Goal: Information Seeking & Learning: Check status

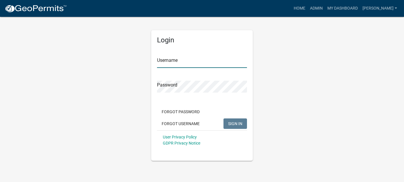
type input "[PERSON_NAME]"
click at [238, 123] on span "SIGN IN" at bounding box center [235, 123] width 14 height 5
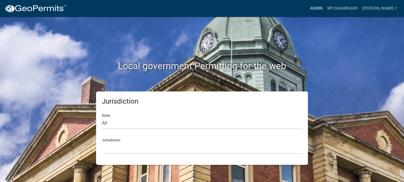
click at [325, 6] on link "Admin" at bounding box center [316, 8] width 17 height 11
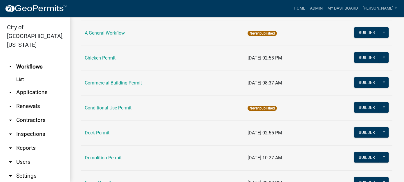
scroll to position [58, 0]
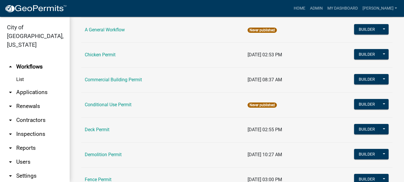
click at [27, 85] on link "arrow_drop_down Applications" at bounding box center [35, 92] width 70 height 14
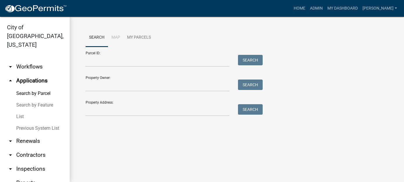
click at [23, 111] on link "List" at bounding box center [35, 117] width 70 height 12
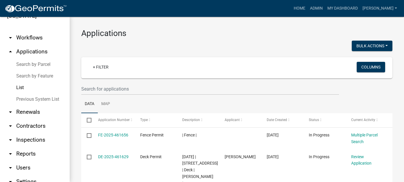
click at [23, 133] on link "arrow_drop_down Inspections" at bounding box center [35, 140] width 70 height 14
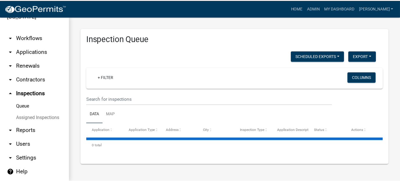
scroll to position [20, 0]
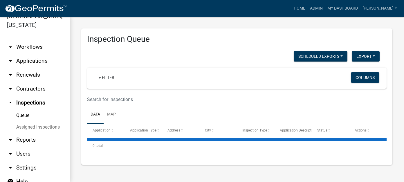
click at [27, 133] on link "arrow_drop_down Reports" at bounding box center [35, 140] width 70 height 14
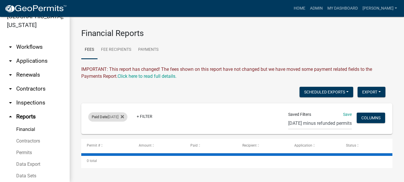
click at [117, 118] on div "Paid Date [DATE] Remove this filter" at bounding box center [107, 116] width 39 height 9
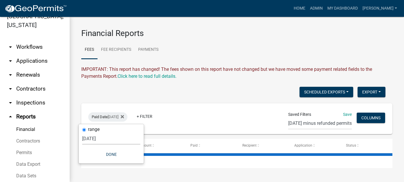
click at [102, 140] on select "[DATE] [DATE] Current Week Previous Week Current Month Last Month Current Calen…" at bounding box center [111, 139] width 58 height 12
select select "custom"
click at [101, 133] on select "[DATE] [DATE] Current Week Previous Week Current Month Last Month Current Calen…" at bounding box center [111, 139] width 58 height 12
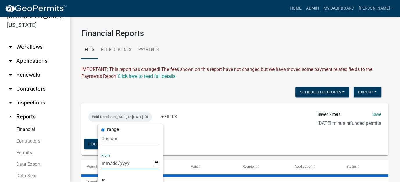
click at [102, 164] on input "[DATE]" at bounding box center [130, 163] width 58 height 12
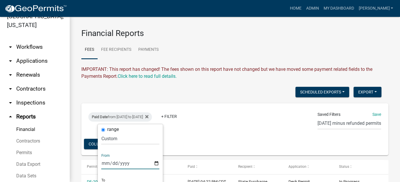
click at [110, 161] on input "[DATE]" at bounding box center [130, 163] width 58 height 12
type input "[DATE]"
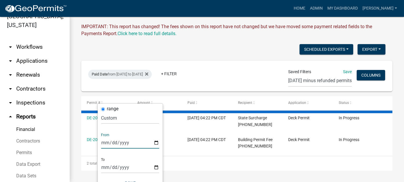
scroll to position [58, 0]
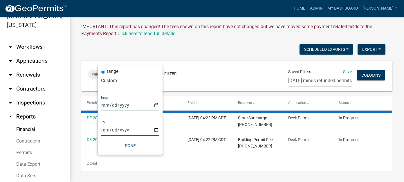
click at [110, 130] on input "[DATE]" at bounding box center [130, 130] width 58 height 12
type input "[DATE]"
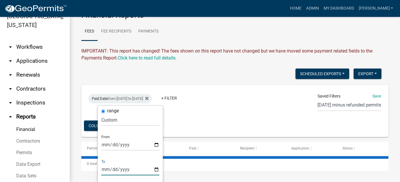
scroll to position [12, 0]
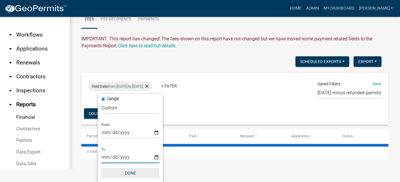
click at [130, 171] on button "Done" at bounding box center [130, 173] width 58 height 10
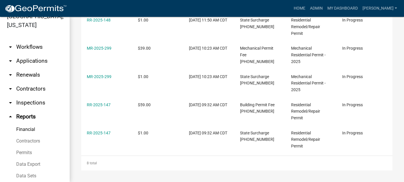
scroll to position [0, 0]
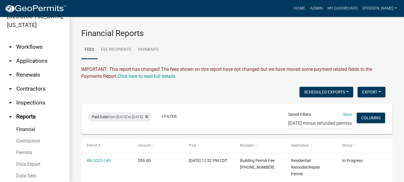
click at [362, 97] on div "Export Excel Format (.xlsx) CSV Format (.csv)" at bounding box center [372, 93] width 28 height 12
click at [361, 93] on button "Export" at bounding box center [372, 92] width 28 height 10
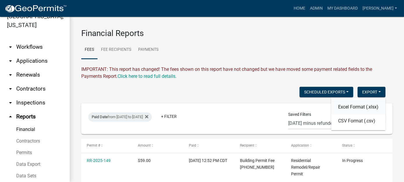
click at [355, 108] on button "Excel Format (.xlsx)" at bounding box center [358, 107] width 54 height 14
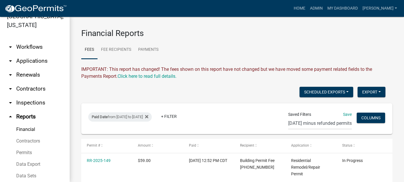
click at [31, 54] on link "arrow_drop_down Applications" at bounding box center [35, 61] width 70 height 14
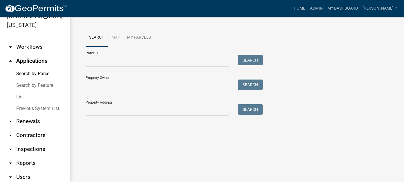
click at [21, 91] on link "List" at bounding box center [35, 97] width 70 height 12
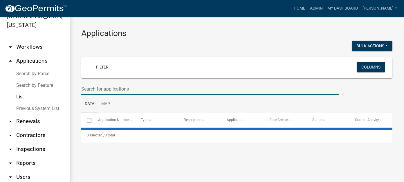
click at [111, 89] on input "text" at bounding box center [210, 89] width 258 height 12
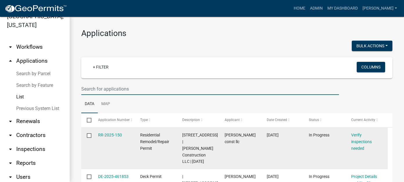
click at [170, 141] on div "Residential Remodel/Repair Permit" at bounding box center [155, 142] width 31 height 20
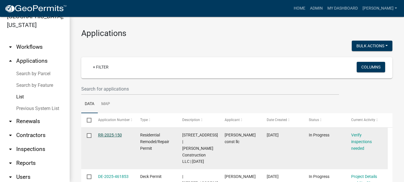
click at [110, 134] on link "RR-2025-150" at bounding box center [110, 135] width 24 height 5
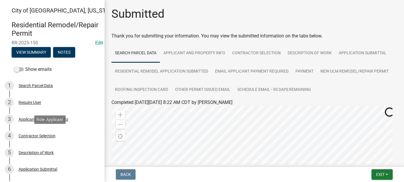
scroll to position [116, 0]
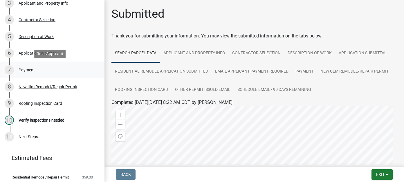
click at [30, 69] on div "Payment" at bounding box center [27, 70] width 16 height 4
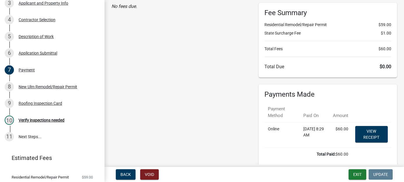
scroll to position [58, 0]
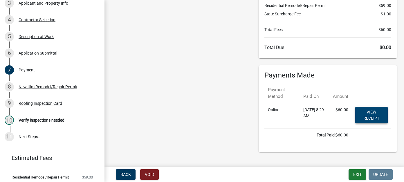
click at [358, 113] on link "View receipt" at bounding box center [371, 115] width 33 height 17
click at [30, 89] on div "8 New Ulm Remodel/Repair Permit" at bounding box center [50, 86] width 91 height 9
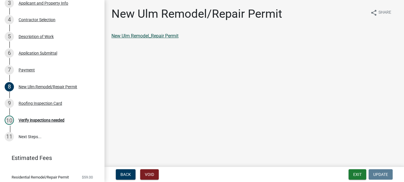
click at [168, 38] on link "New Ulm Remodel_Repair Permit" at bounding box center [144, 36] width 67 height 6
click at [357, 177] on button "Exit" at bounding box center [358, 174] width 18 height 10
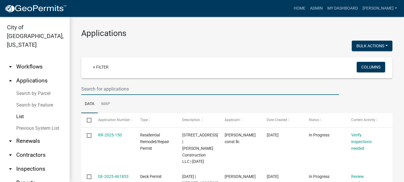
click at [120, 92] on input "text" at bounding box center [210, 89] width 258 height 12
type input "[PERSON_NAME]"
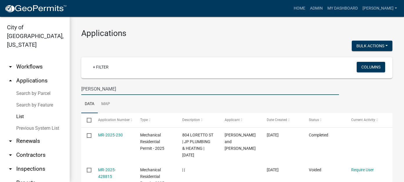
click at [24, 60] on link "arrow_drop_down Workflows" at bounding box center [35, 67] width 70 height 14
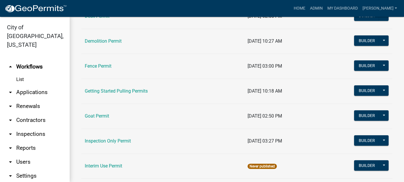
scroll to position [174, 0]
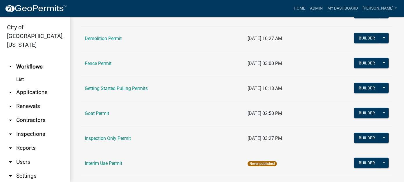
click at [101, 59] on td "Fence Permit" at bounding box center [162, 63] width 163 height 25
click at [108, 64] on link "Fence Permit" at bounding box center [98, 64] width 27 height 6
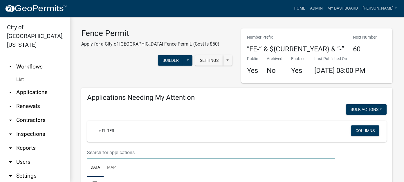
click at [131, 155] on input "text" at bounding box center [211, 153] width 248 height 12
type input "[PERSON_NAME]"
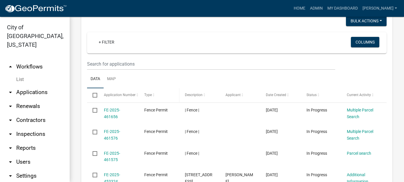
scroll to position [232, 0]
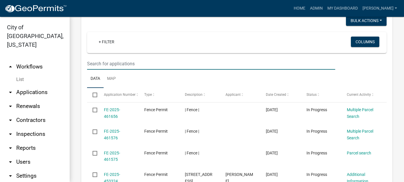
click at [142, 64] on input "text" at bounding box center [211, 64] width 248 height 12
type input "[PERSON_NAME]"
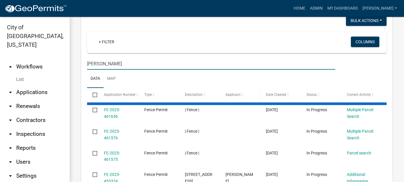
scroll to position [199, 0]
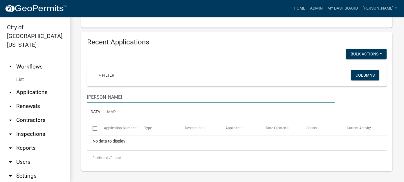
drag, startPoint x: 116, startPoint y: 96, endPoint x: 66, endPoint y: 94, distance: 49.4
click at [66, 94] on div "City of [GEOGRAPHIC_DATA], [US_STATE] arrow_drop_up Workflows List arrow_drop_d…" at bounding box center [202, 99] width 404 height 165
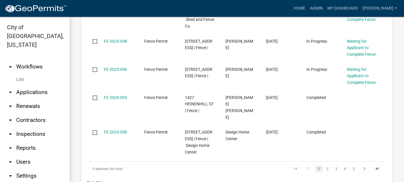
scroll to position [492, 0]
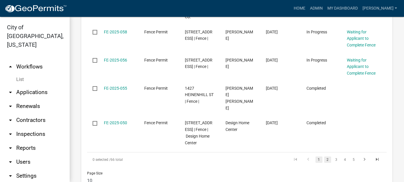
click at [325, 156] on link "2" at bounding box center [327, 159] width 7 height 6
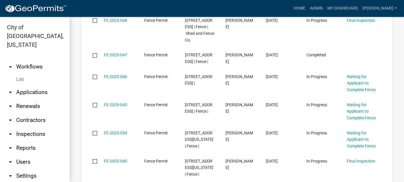
scroll to position [506, 0]
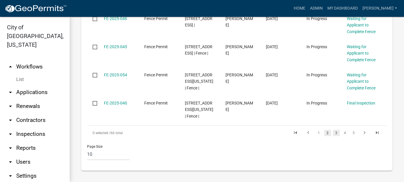
click at [334, 135] on link "3" at bounding box center [336, 133] width 7 height 6
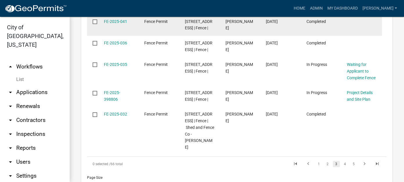
scroll to position [479, 0]
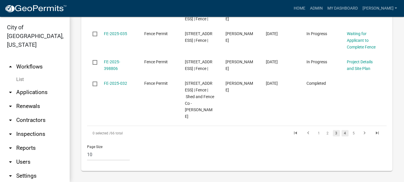
click at [342, 131] on link "4" at bounding box center [345, 133] width 7 height 6
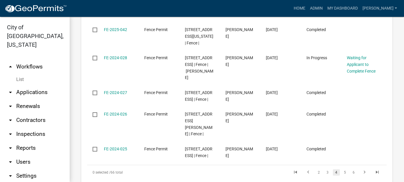
scroll to position [473, 0]
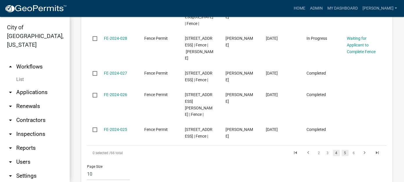
click at [342, 150] on link "5" at bounding box center [345, 153] width 7 height 6
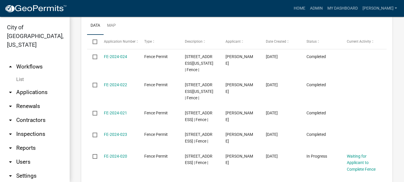
scroll to position [459, 0]
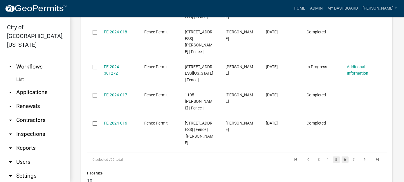
click at [342, 156] on link "6" at bounding box center [345, 159] width 7 height 6
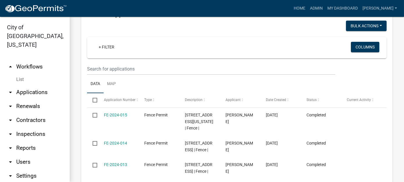
scroll to position [492, 0]
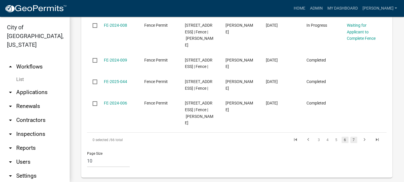
click at [350, 137] on link "7" at bounding box center [353, 140] width 7 height 6
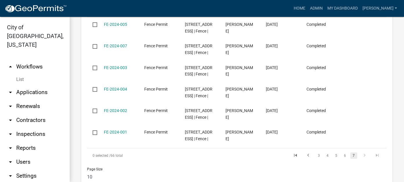
scroll to position [201, 0]
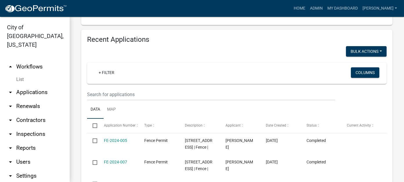
click at [33, 85] on link "arrow_drop_down Applications" at bounding box center [35, 92] width 70 height 14
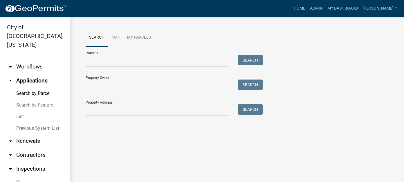
click at [30, 88] on link "Search by Parcel" at bounding box center [35, 94] width 70 height 12
click at [101, 113] on input "Property Address:" at bounding box center [158, 110] width 144 height 12
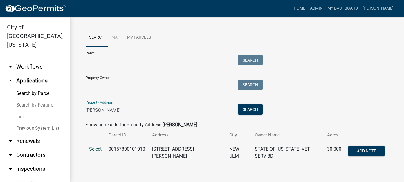
type input "[PERSON_NAME]"
click at [98, 151] on span "Select" at bounding box center [95, 149] width 12 height 6
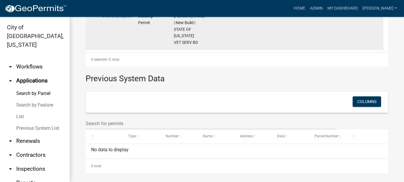
scroll to position [182, 0]
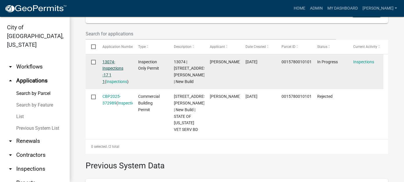
click at [115, 66] on link "13074-Inspections -17 1 1" at bounding box center [112, 72] width 21 height 24
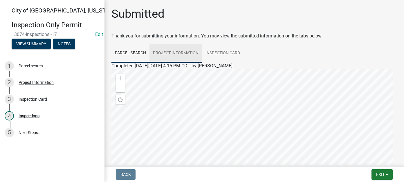
click at [169, 55] on link "Project Information" at bounding box center [175, 53] width 53 height 19
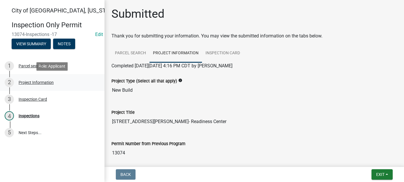
click at [37, 84] on div "Project Information" at bounding box center [36, 82] width 35 height 4
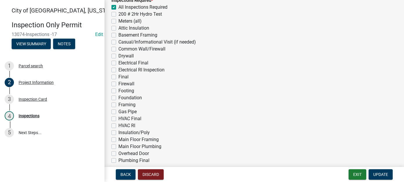
scroll to position [250, 0]
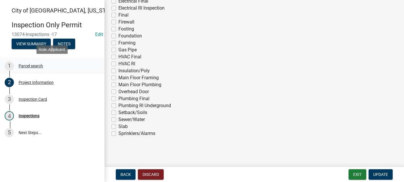
click at [43, 69] on div "1 Parcel search" at bounding box center [50, 65] width 91 height 9
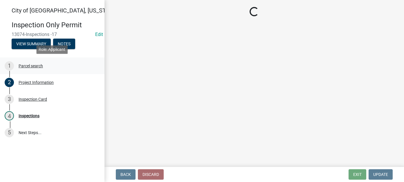
scroll to position [0, 0]
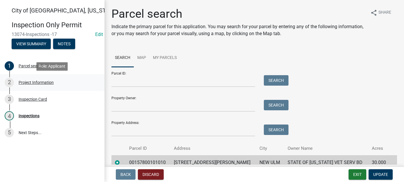
click at [44, 82] on div "Project Information" at bounding box center [36, 82] width 35 height 4
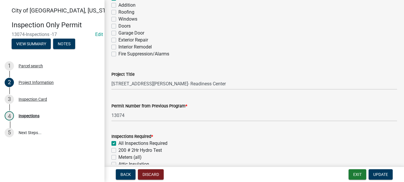
scroll to position [58, 0]
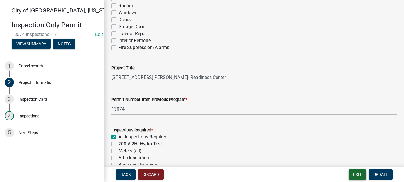
click at [356, 173] on button "Exit" at bounding box center [358, 174] width 18 height 10
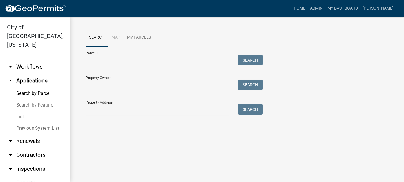
click at [30, 122] on link "Previous System List" at bounding box center [35, 128] width 70 height 12
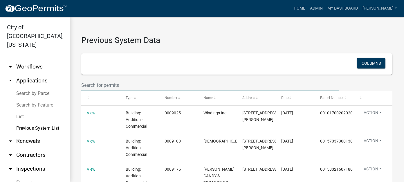
click at [104, 87] on input "text" at bounding box center [210, 85] width 258 height 12
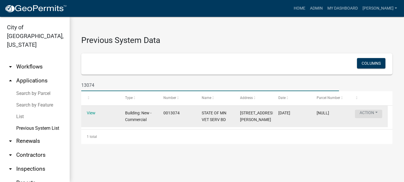
click at [376, 116] on button "Action" at bounding box center [368, 114] width 27 height 8
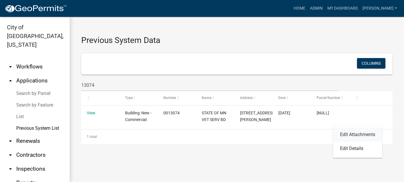
click at [360, 131] on link "Edit Attachments" at bounding box center [357, 135] width 49 height 14
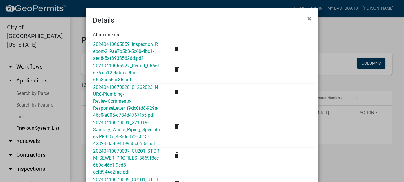
click at [125, 76] on div "20240410065927_Permit_0566f676-eb12-45bc-a9bc-65a3ce66cc36.pdf" at bounding box center [126, 72] width 75 height 21
click at [125, 74] on link "20240410065927_Permit_0566f676-eb12-45bc-a9bc-65a3ce66cc36.pdf" at bounding box center [126, 72] width 66 height 19
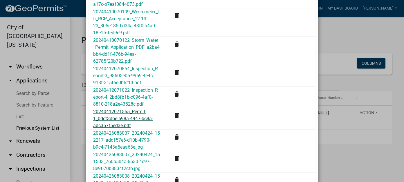
scroll to position [261, 0]
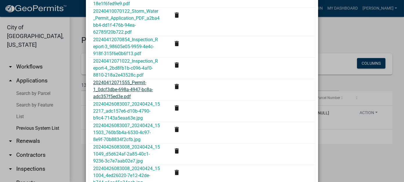
click at [117, 82] on link "20240412071555_Permit-1_0dcf3dbe-698a-4947-bc8a-adc357f5ed3e.pdf" at bounding box center [123, 89] width 60 height 19
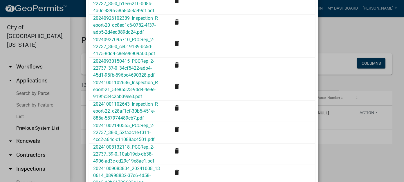
scroll to position [3895, 0]
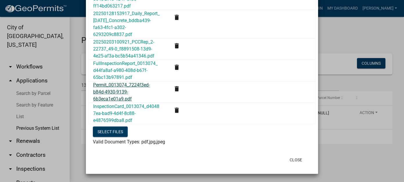
click at [117, 98] on link "Permit_0013074_7224f3ed-b84d-4930-9139-6b3eca1e01a9.pdf" at bounding box center [121, 91] width 57 height 19
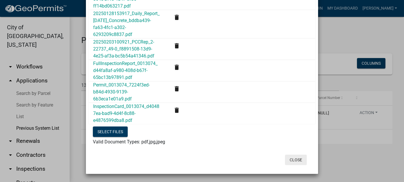
click at [296, 161] on button "Close" at bounding box center [296, 160] width 22 height 10
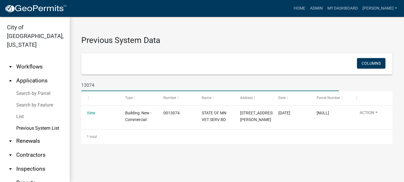
drag, startPoint x: 101, startPoint y: 85, endPoint x: 61, endPoint y: 82, distance: 40.5
click at [61, 82] on div "City of [GEOGRAPHIC_DATA], [US_STATE] arrow_drop_down Workflows List arrow_drop…" at bounding box center [202, 99] width 404 height 165
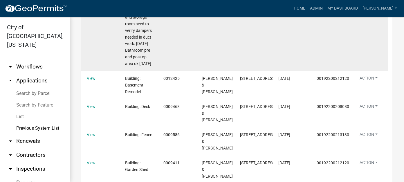
scroll to position [0, 0]
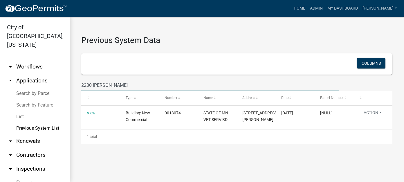
click at [87, 84] on input "2200 [PERSON_NAME]" at bounding box center [210, 85] width 258 height 12
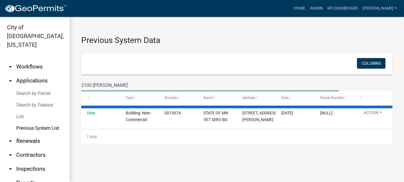
click at [118, 89] on input "2100 [PERSON_NAME]" at bounding box center [210, 85] width 258 height 12
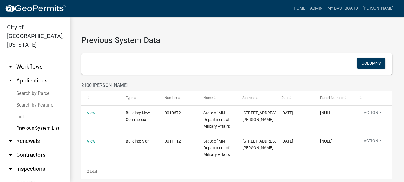
type input "2100 [PERSON_NAME]"
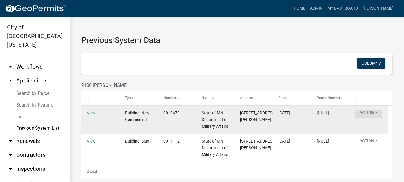
click at [369, 113] on button "Action" at bounding box center [368, 114] width 27 height 8
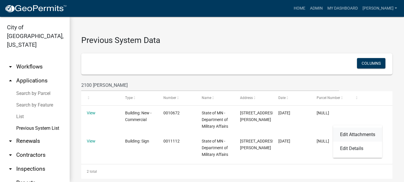
click at [351, 132] on link "Edit Attachments" at bounding box center [357, 135] width 49 height 14
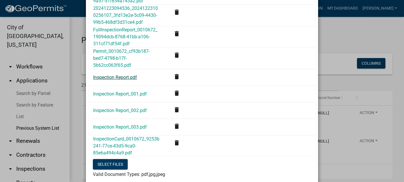
scroll to position [1188, 0]
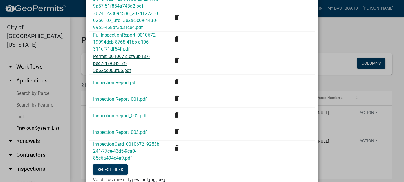
click at [114, 73] on link "Permit_0010672_cf93b187-bed7-4798-b17f-5b62cc063f65.pdf" at bounding box center [121, 63] width 57 height 19
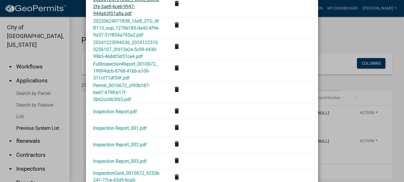
click at [116, 16] on link "20220125131256_Permit_e8efd2fe-3ae9-4ce6-9947-944a63f01a8a.pdf" at bounding box center [126, 6] width 66 height 19
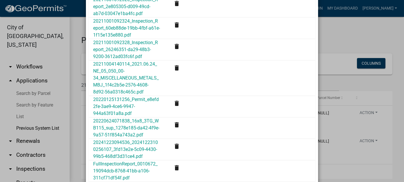
scroll to position [1246, 0]
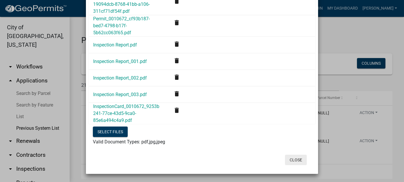
drag, startPoint x: 295, startPoint y: 160, endPoint x: 292, endPoint y: 157, distance: 4.3
click at [295, 160] on button "Close" at bounding box center [296, 160] width 22 height 10
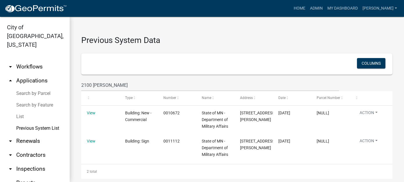
click at [40, 88] on link "Search by Parcel" at bounding box center [35, 94] width 70 height 12
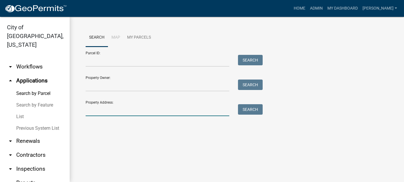
click at [105, 113] on input "Property Address:" at bounding box center [158, 110] width 144 height 12
type input "2100"
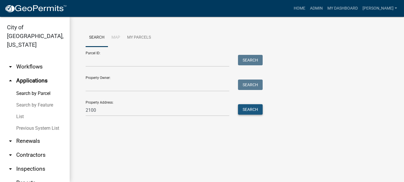
click at [259, 110] on button "Search" at bounding box center [250, 109] width 25 height 10
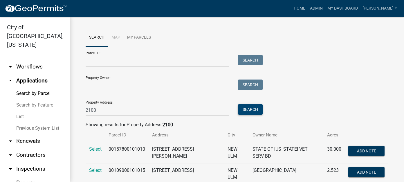
scroll to position [14, 0]
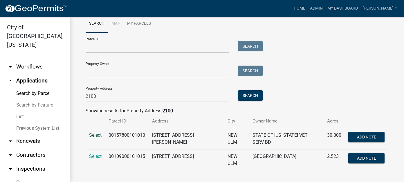
click at [99, 137] on span "Select" at bounding box center [95, 135] width 12 height 6
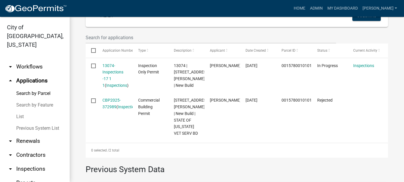
scroll to position [188, 0]
